Goal: Navigation & Orientation: Find specific page/section

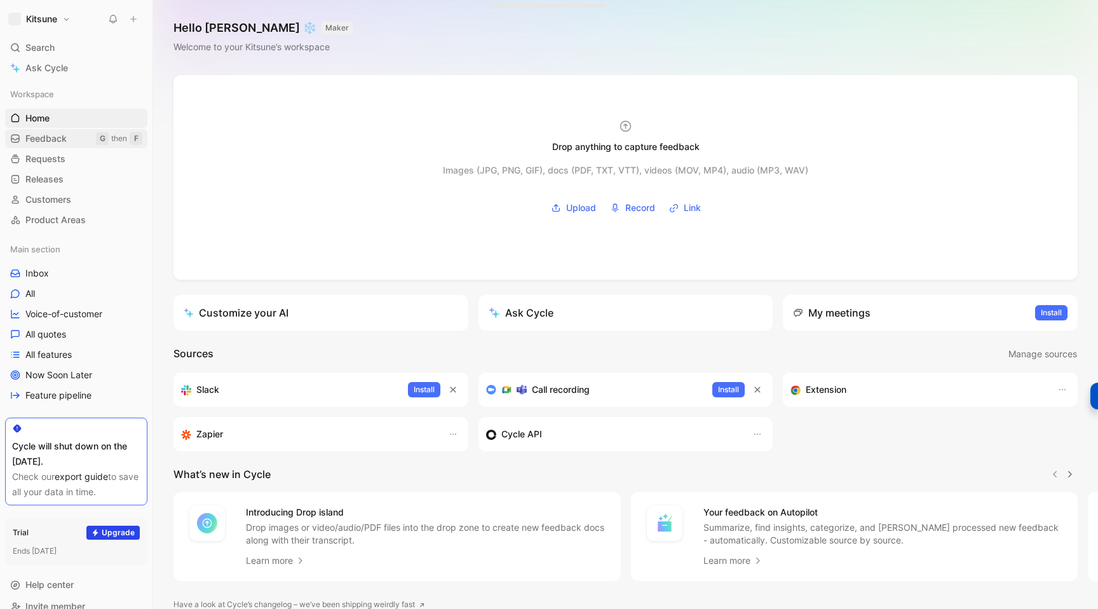
click at [44, 142] on span "Feedback" at bounding box center [45, 138] width 41 height 13
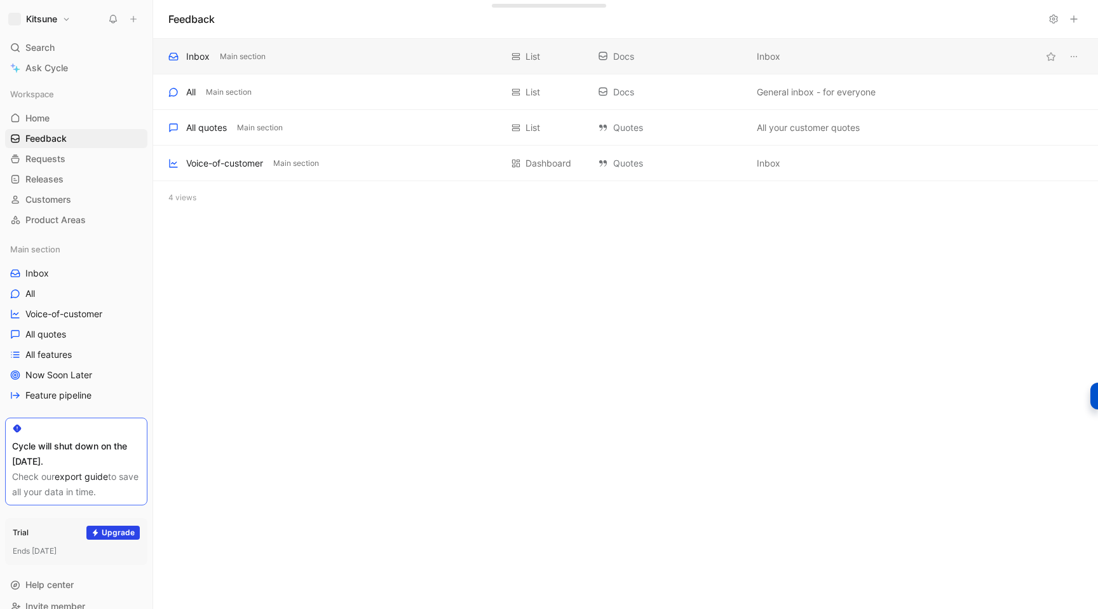
click at [384, 50] on div "Inbox Main section" at bounding box center [334, 56] width 333 height 15
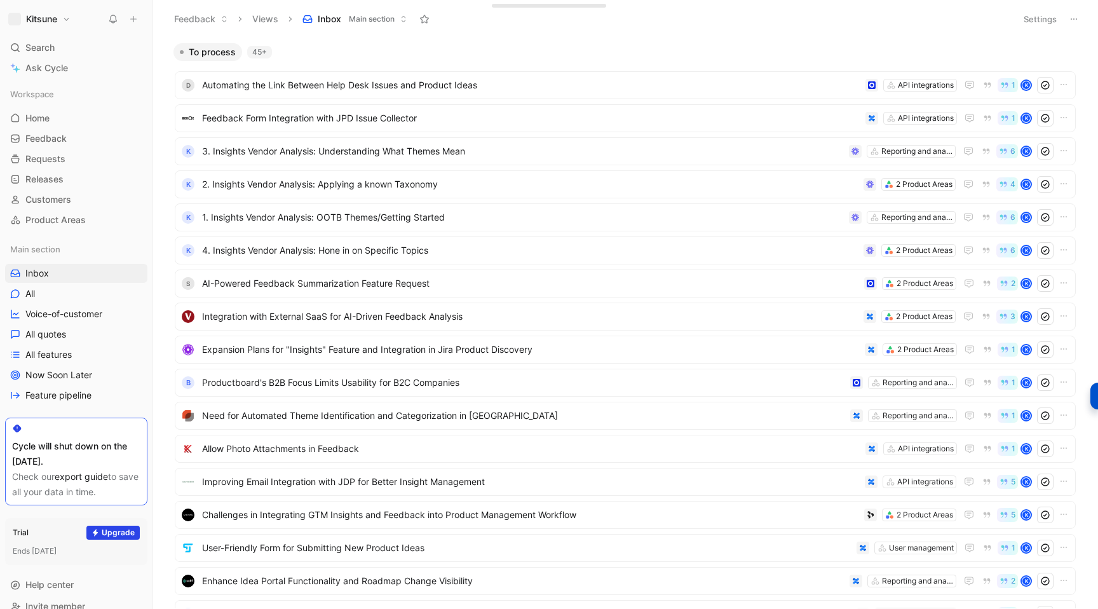
click at [72, 17] on button "Kitsune" at bounding box center [39, 19] width 69 height 18
click at [53, 127] on div "Workspace settings G then S" at bounding box center [86, 131] width 156 height 20
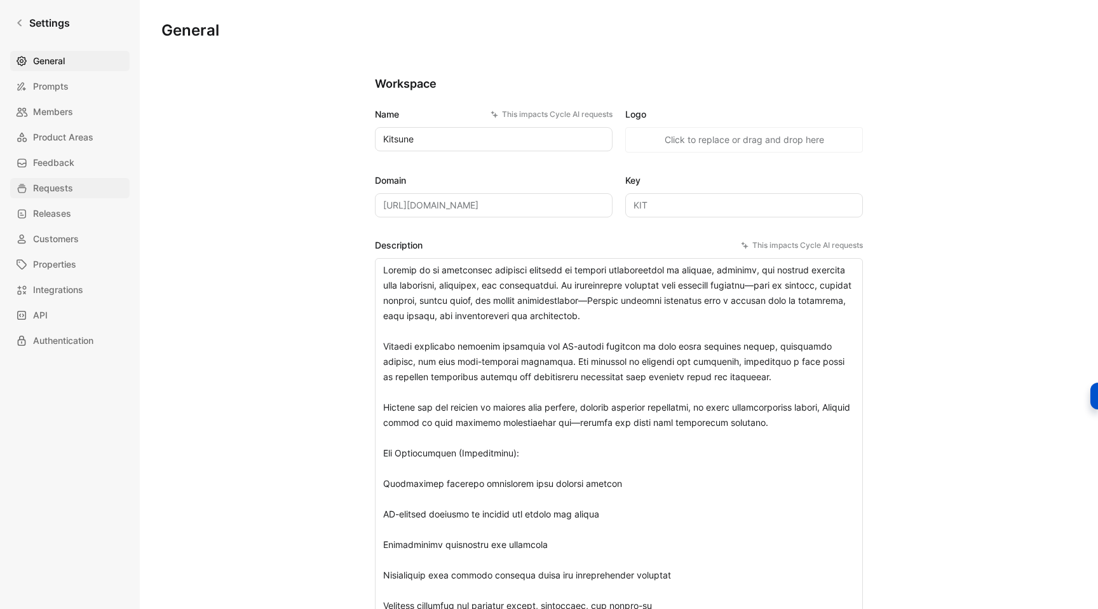
click at [50, 186] on span "Requests" at bounding box center [53, 187] width 40 height 15
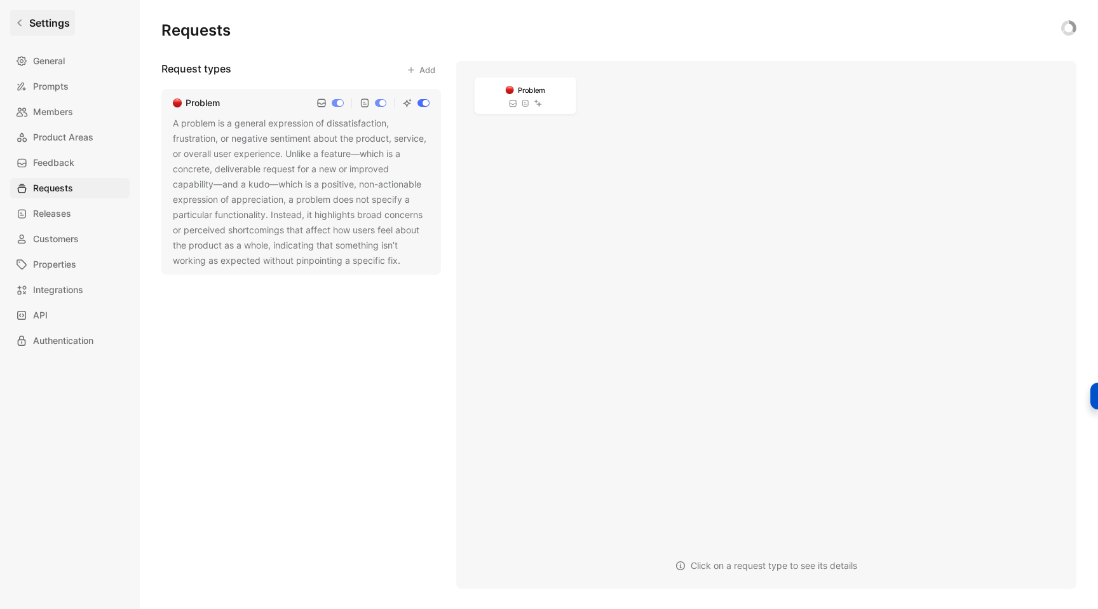
click at [24, 30] on link "Settings" at bounding box center [42, 22] width 65 height 25
